Goal: Navigation & Orientation: Find specific page/section

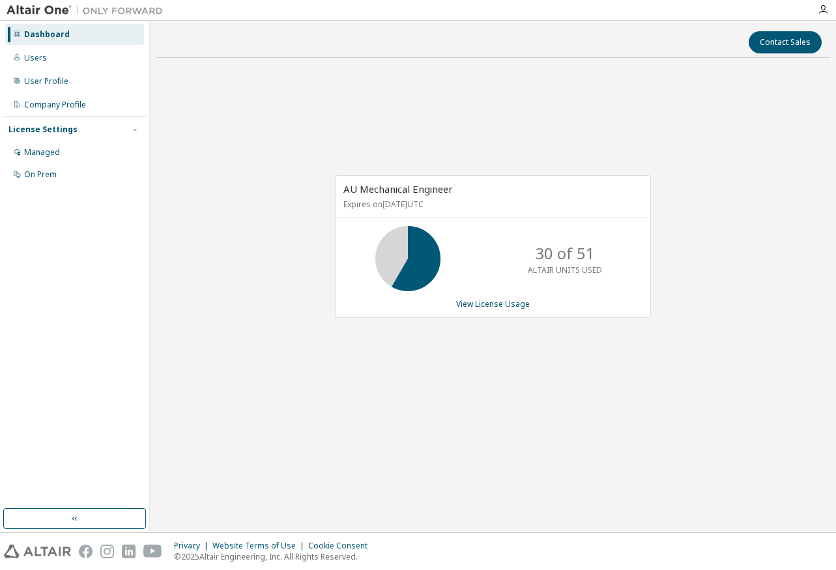
click at [582, 420] on div "AU Mechanical Engineer Expires on [DATE] UTC 30 of 51 ALTAIR UNITS USED View Li…" at bounding box center [492, 253] width 673 height 371
click at [57, 35] on div "Dashboard" at bounding box center [47, 34] width 46 height 10
click at [50, 58] on div "Users" at bounding box center [74, 58] width 139 height 21
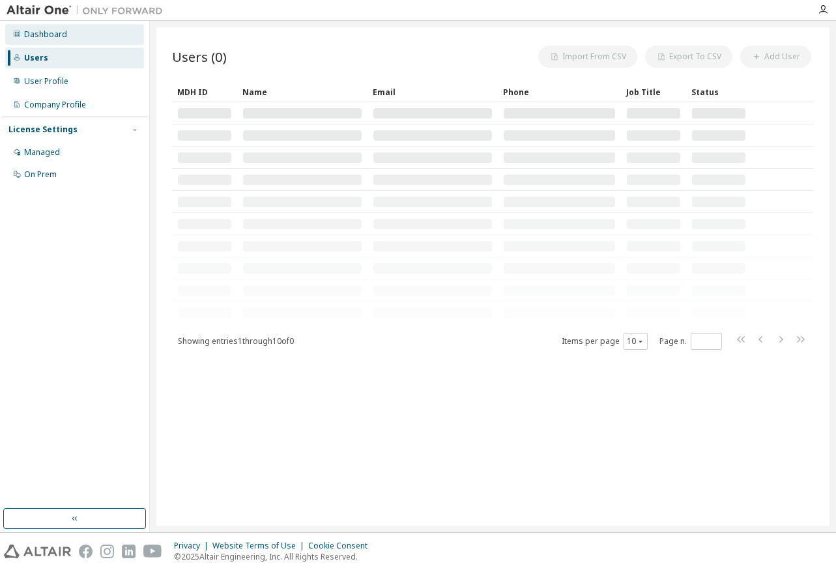
click at [53, 32] on div "Dashboard" at bounding box center [45, 34] width 43 height 10
